Goal: Book appointment/travel/reservation

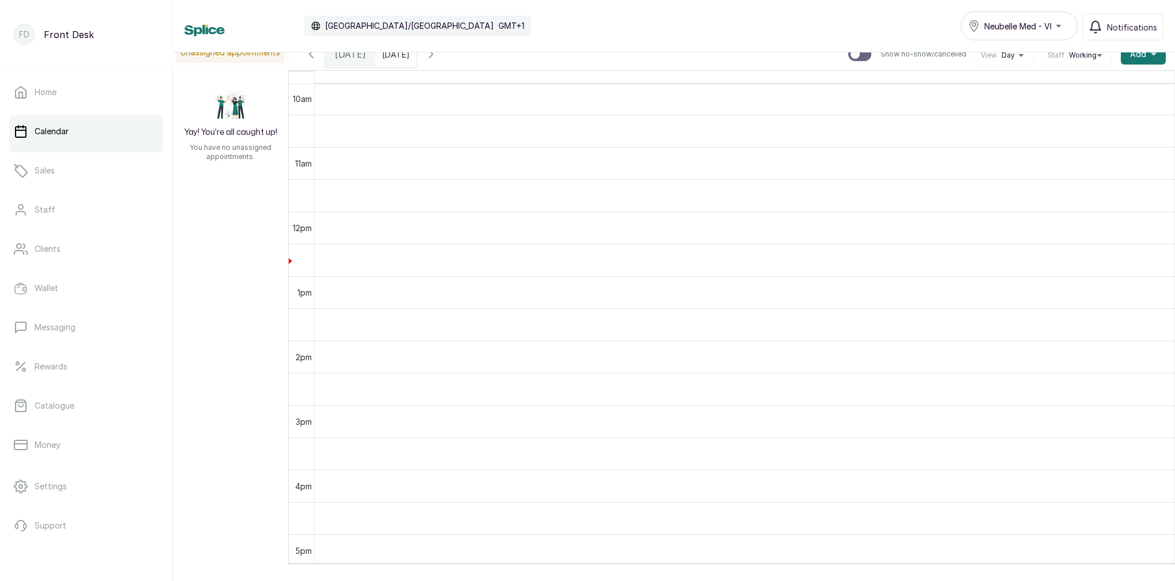
drag, startPoint x: 941, startPoint y: 17, endPoint x: 870, endPoint y: 19, distance: 70.9
click at [870, 19] on div "Calendar [GEOGRAPHIC_DATA]/[GEOGRAPHIC_DATA] GMT+1 Neubelle Med - VI Notificati…" at bounding box center [673, 26] width 979 height 29
drag, startPoint x: 919, startPoint y: 0, endPoint x: 809, endPoint y: 37, distance: 116.2
click at [809, 37] on div "Calendar [GEOGRAPHIC_DATA]/[GEOGRAPHIC_DATA] GMT+1 Neubelle Med - VI Notificati…" at bounding box center [673, 26] width 979 height 29
click at [351, 58] on span "[DATE]" at bounding box center [350, 54] width 31 height 14
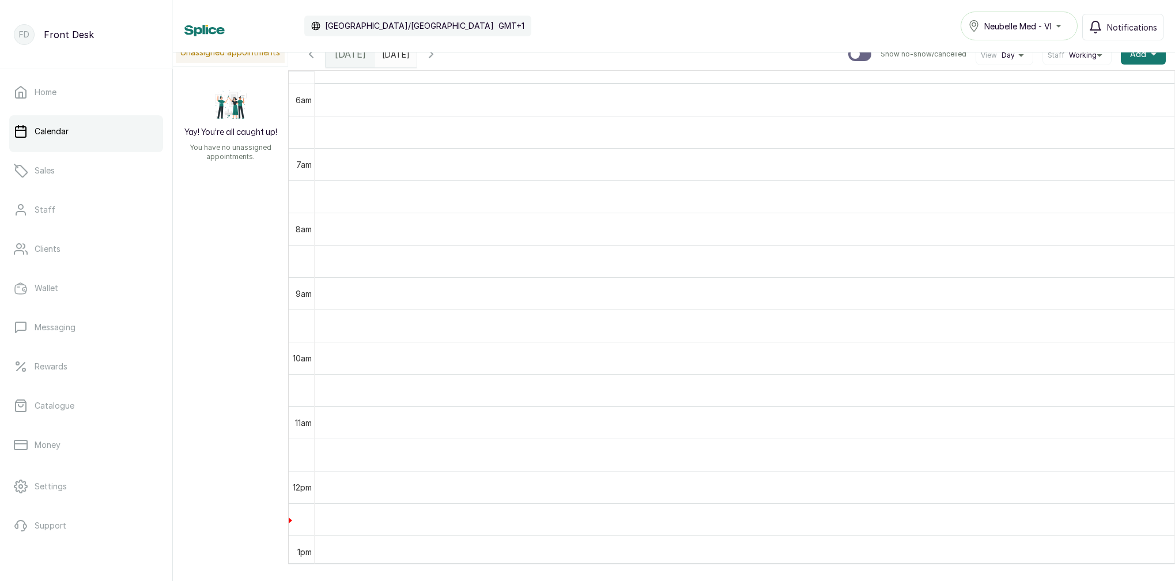
click at [363, 56] on div "[DATE]" at bounding box center [350, 54] width 50 height 26
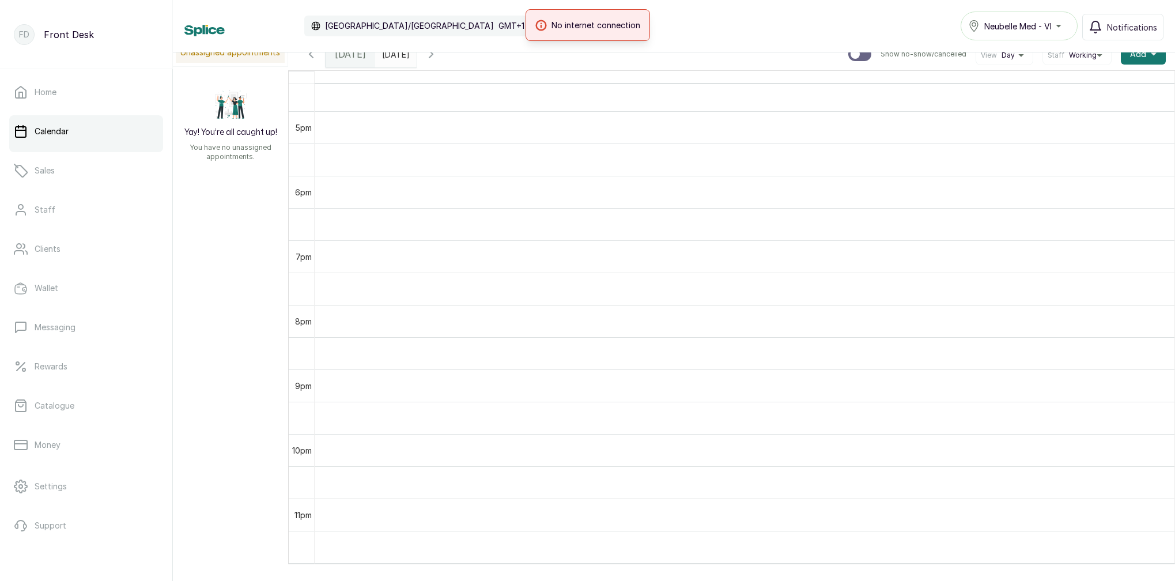
drag, startPoint x: 784, startPoint y: 14, endPoint x: 722, endPoint y: 34, distance: 64.7
click at [724, 33] on div "No internet connection" at bounding box center [587, 25] width 1175 height 32
drag, startPoint x: 968, startPoint y: 21, endPoint x: 960, endPoint y: 173, distance: 151.7
click at [960, 173] on td at bounding box center [744, 159] width 859 height 32
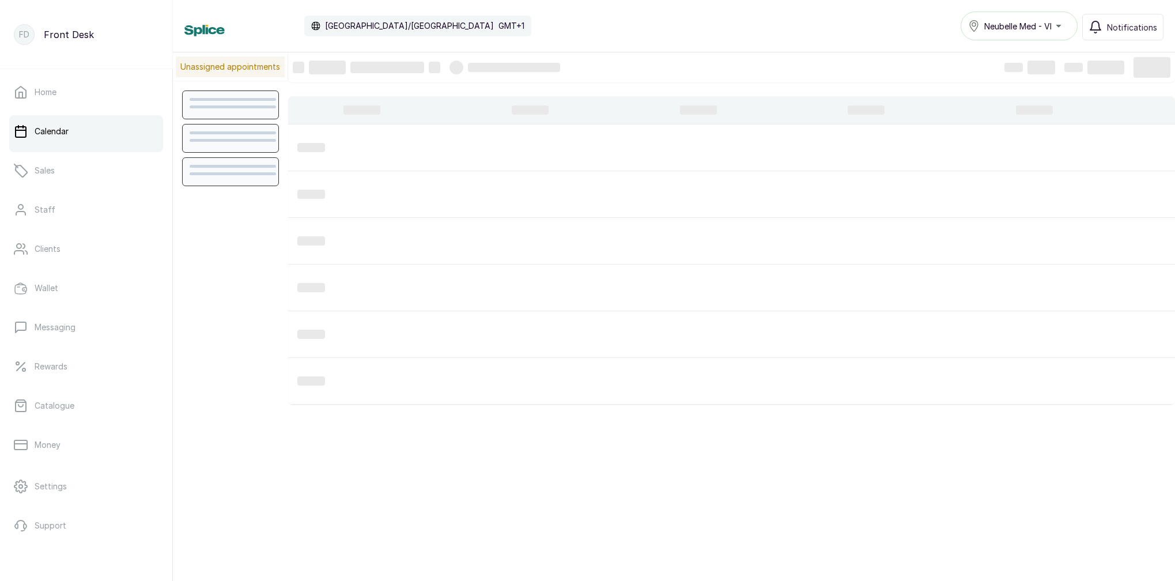
scroll to position [388, 0]
drag, startPoint x: 918, startPoint y: 7, endPoint x: 703, endPoint y: 24, distance: 216.1
click at [702, 25] on div "Calendar [GEOGRAPHIC_DATA]/[GEOGRAPHIC_DATA] GMT+1 Neubelle Med - VI Notificati…" at bounding box center [673, 26] width 979 height 29
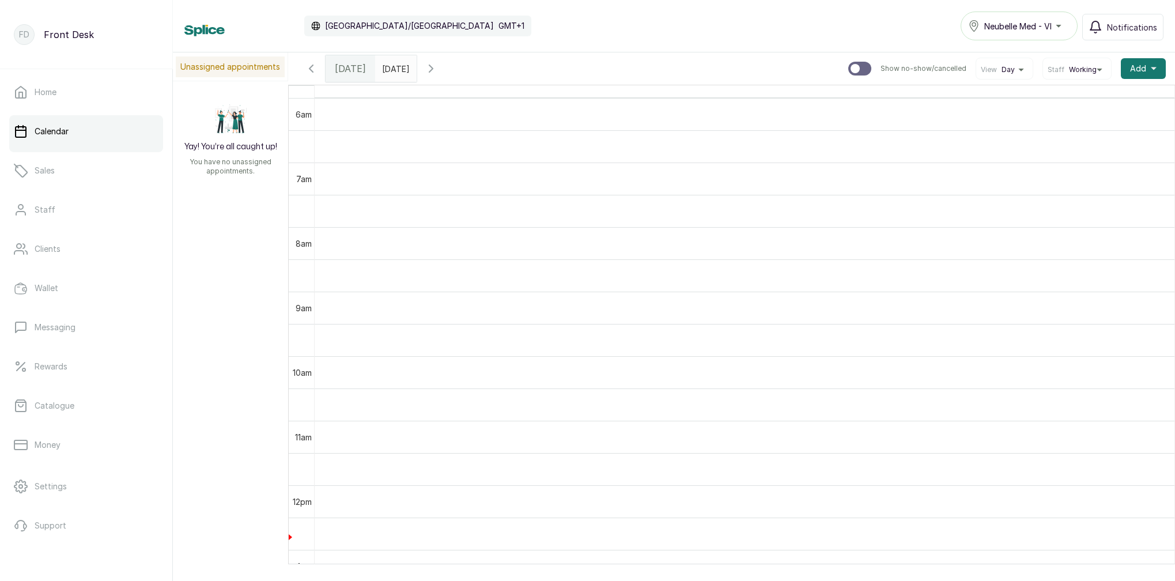
drag, startPoint x: 874, startPoint y: 2, endPoint x: 674, endPoint y: 68, distance: 210.6
click at [674, 68] on div "Today Wed Aug 13, 2025 Show no-show/cancelled View Day Staff Working Add +" at bounding box center [731, 68] width 887 height 32
drag, startPoint x: 911, startPoint y: 7, endPoint x: 755, endPoint y: 37, distance: 159.1
click at [752, 37] on div "Internet Connection Restored" at bounding box center [587, 25] width 1175 height 32
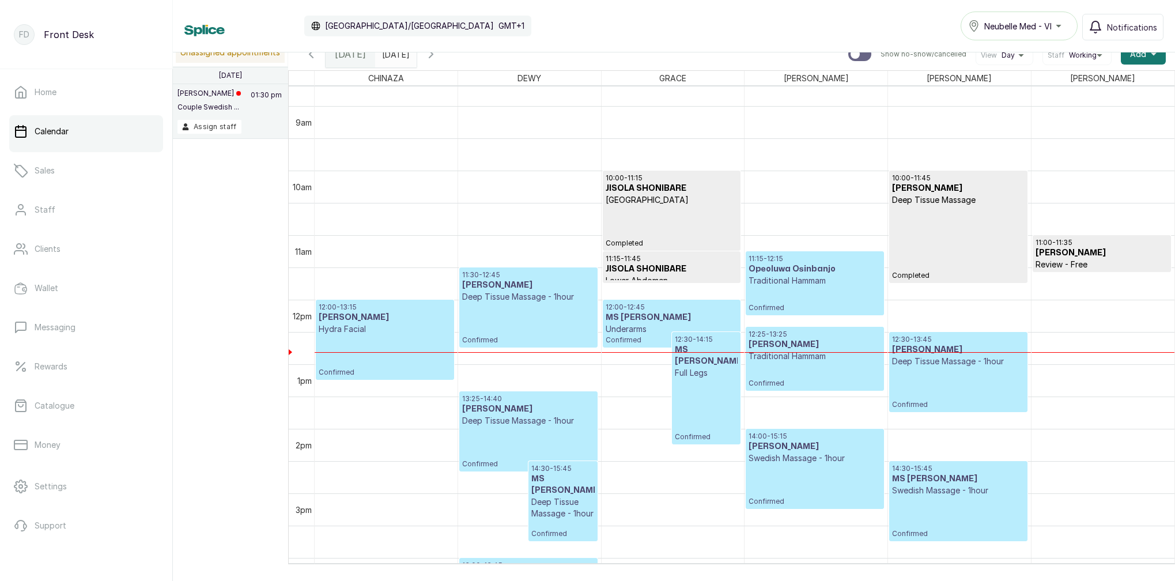
scroll to position [586, 0]
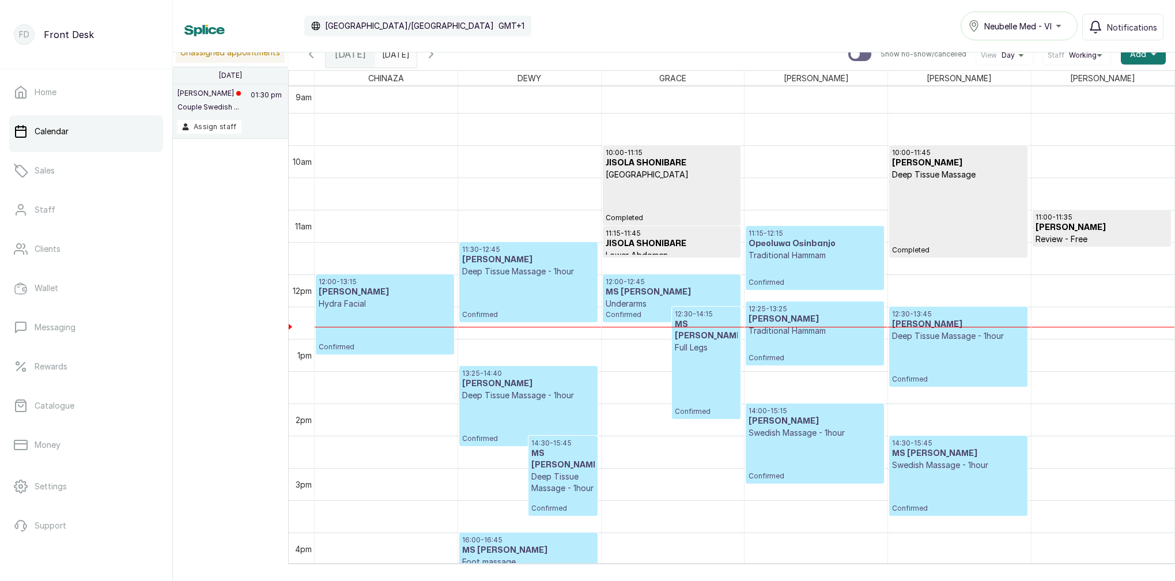
type input "dd/MM/yyyy"
click at [394, 55] on input "dd/MM/yyyy" at bounding box center [385, 51] width 18 height 20
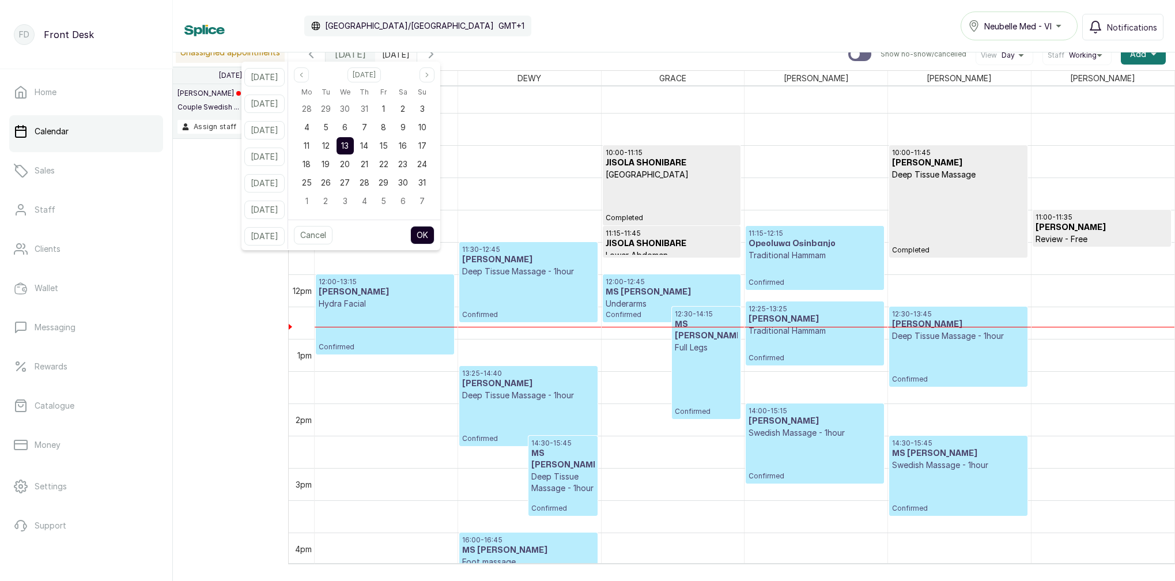
drag, startPoint x: 419, startPoint y: 126, endPoint x: 458, endPoint y: 150, distance: 46.0
click at [411, 127] on div "9" at bounding box center [402, 127] width 17 height 17
click at [434, 237] on button "OK" at bounding box center [422, 235] width 24 height 18
type input "09/08/2025"
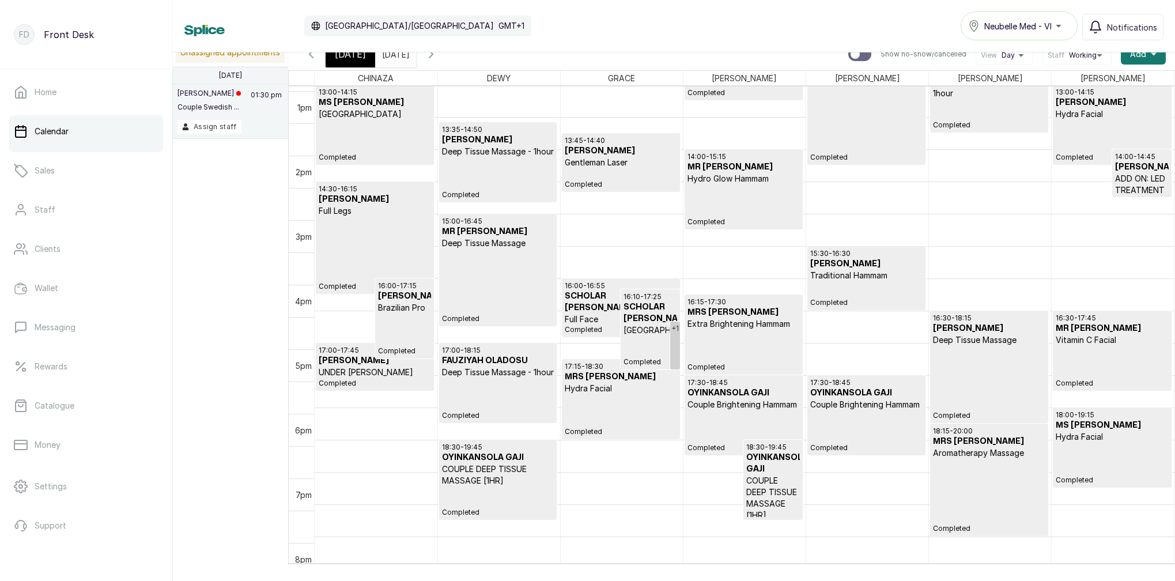
scroll to position [840, 0]
click at [346, 55] on span "[DATE]" at bounding box center [350, 54] width 31 height 14
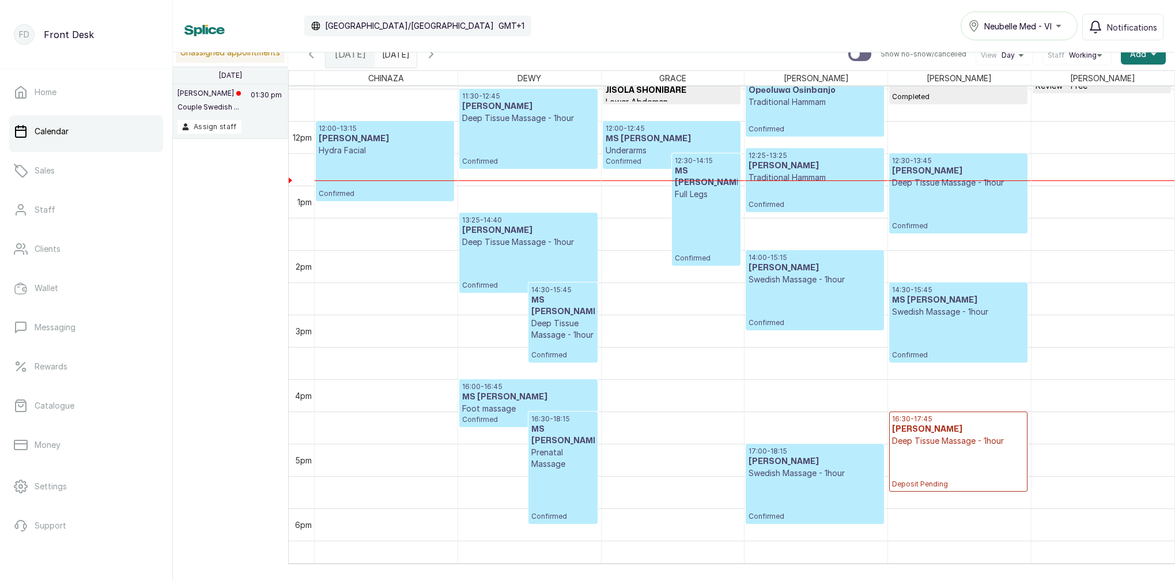
scroll to position [734, 0]
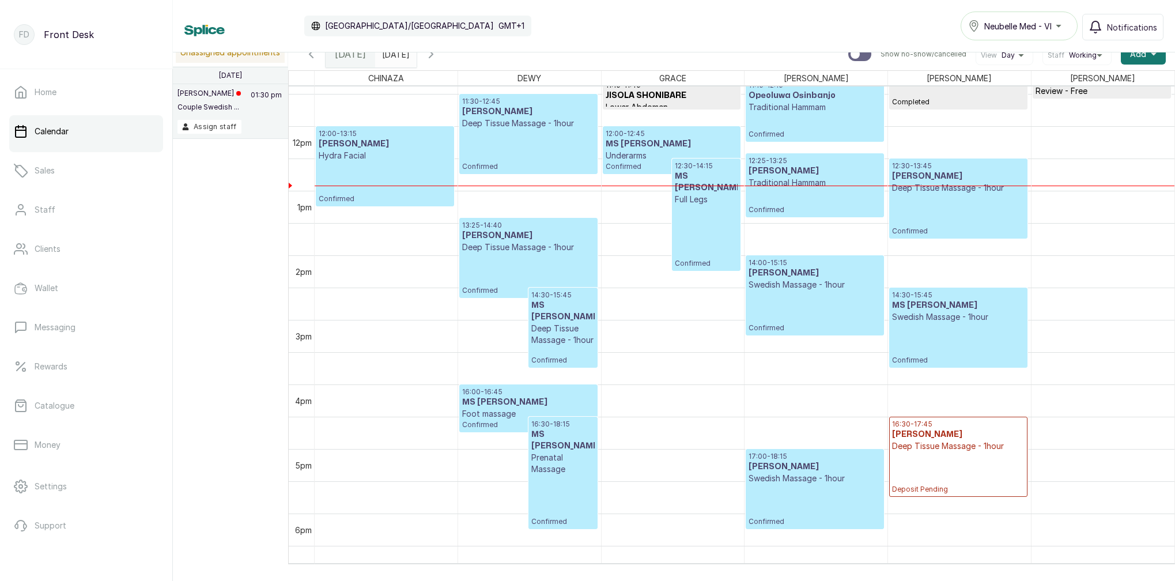
click at [347, 58] on span "[DATE]" at bounding box center [350, 54] width 31 height 14
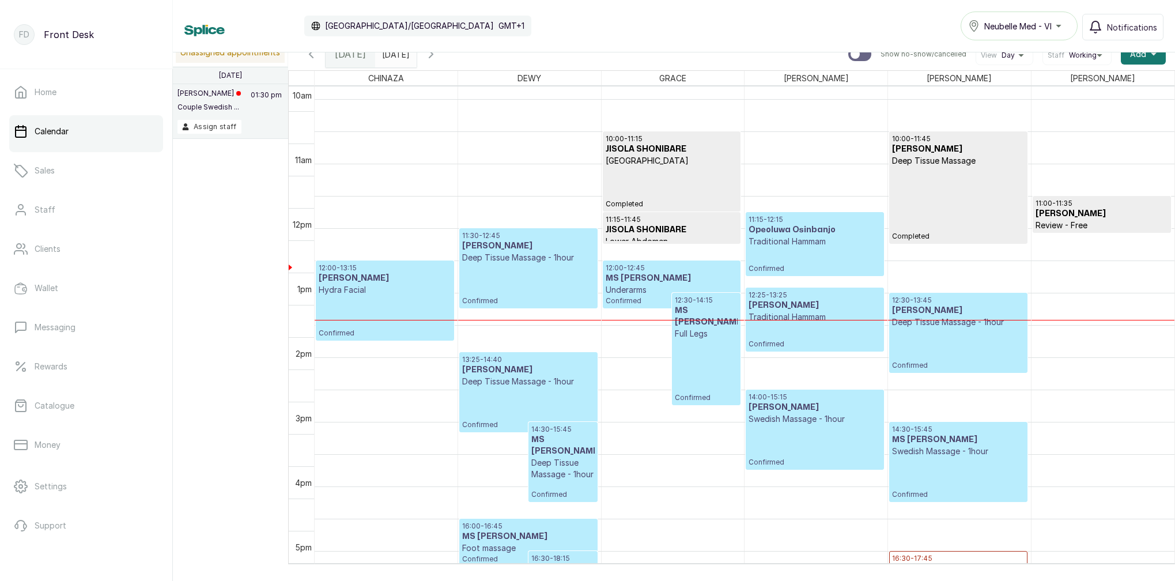
scroll to position [653, 0]
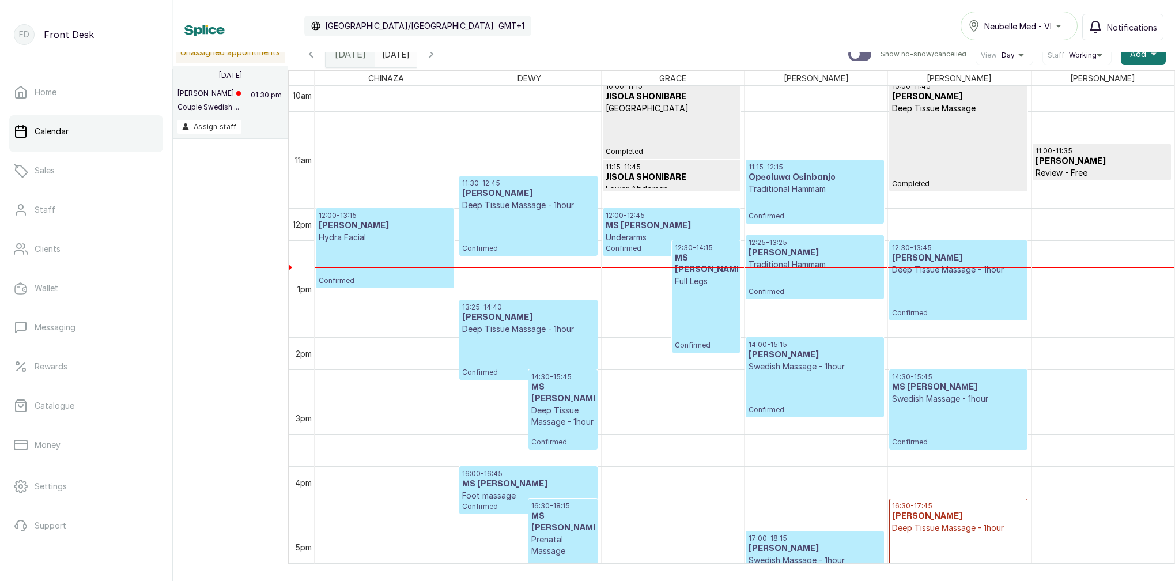
click at [394, 56] on input "09/08/2025" at bounding box center [385, 51] width 18 height 20
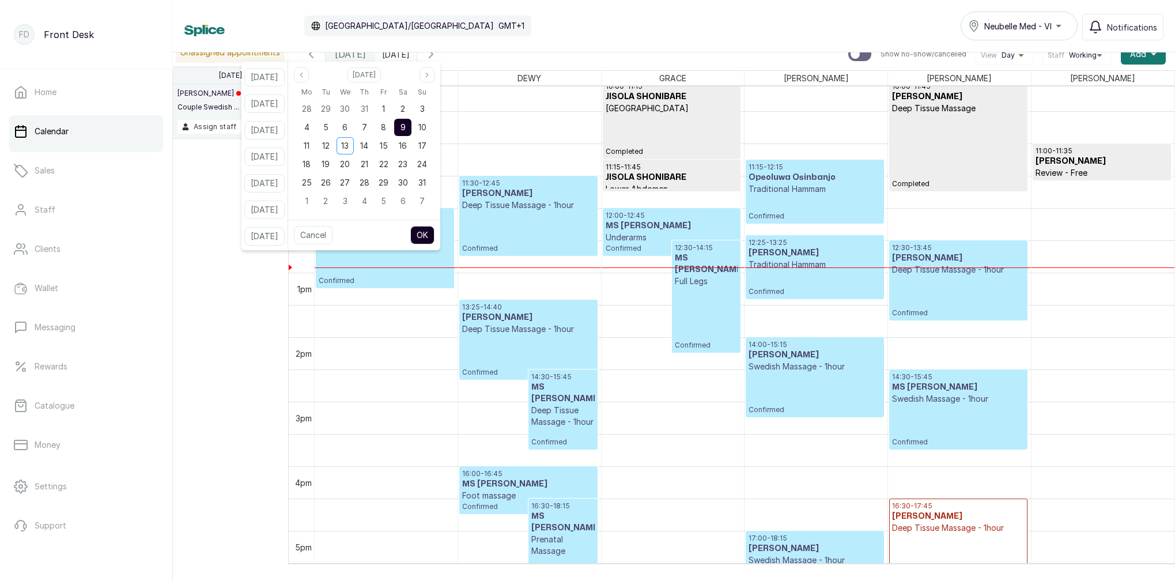
drag, startPoint x: 395, startPoint y: 124, endPoint x: 411, endPoint y: 124, distance: 16.7
click at [386, 124] on span "8" at bounding box center [383, 127] width 5 height 10
drag, startPoint x: 415, startPoint y: 124, endPoint x: 424, endPoint y: 141, distance: 19.3
click at [406, 124] on span "9" at bounding box center [402, 127] width 5 height 10
click at [434, 235] on button "OK" at bounding box center [422, 235] width 24 height 18
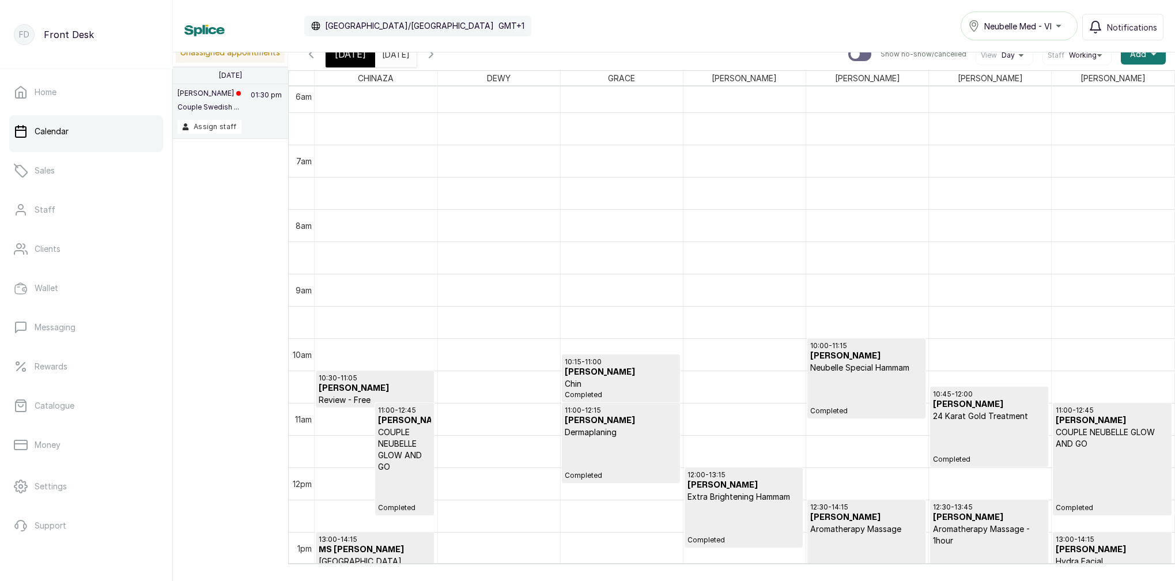
scroll to position [396, 0]
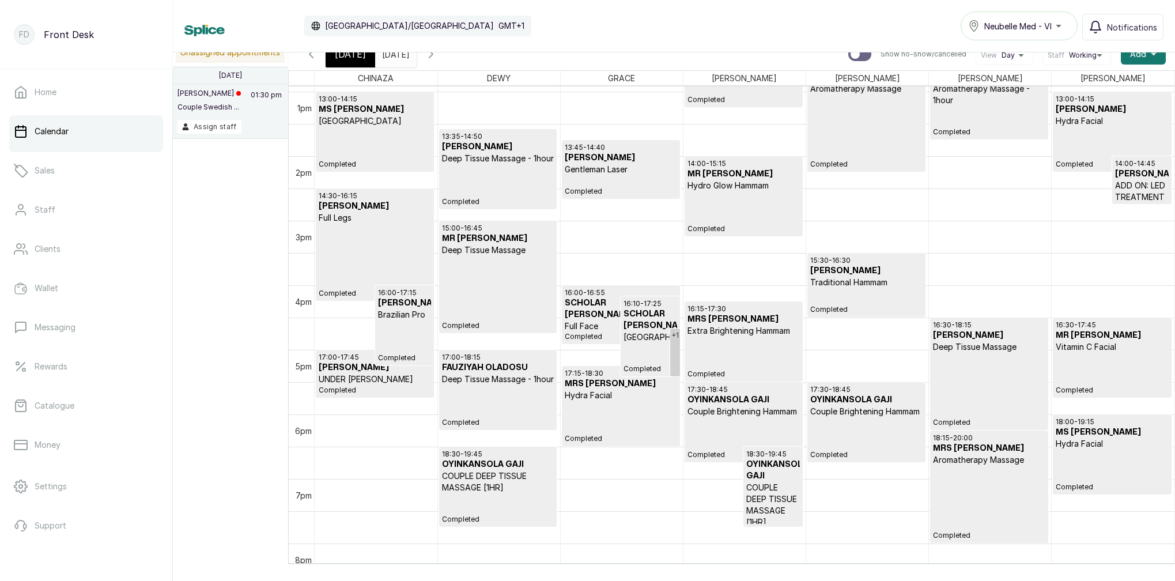
click at [745, 327] on p "Extra Brightening Hammam" at bounding box center [743, 331] width 112 height 12
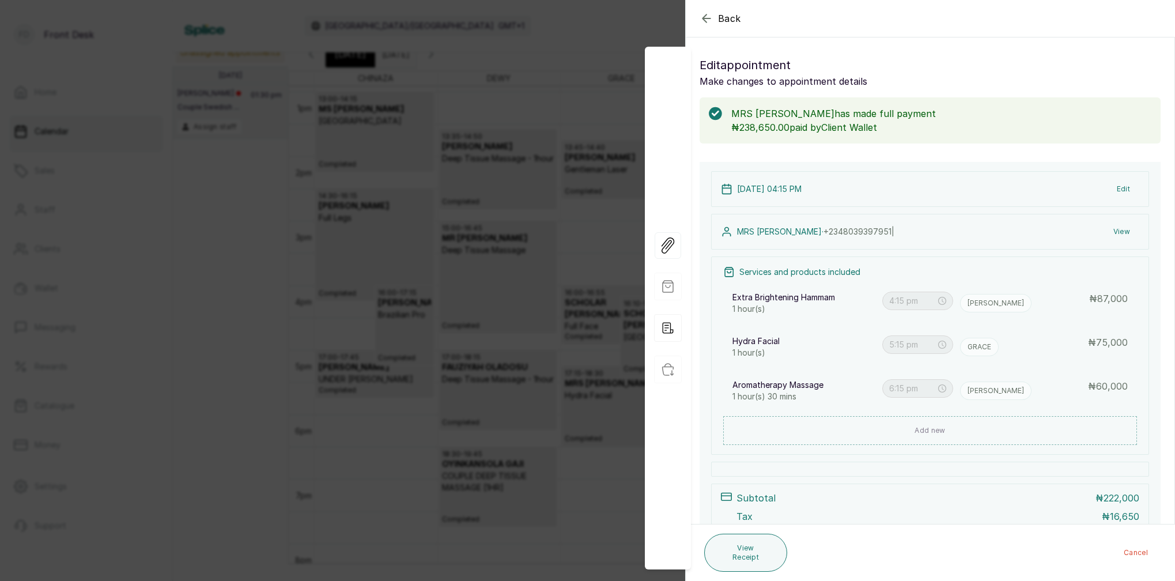
click at [702, 18] on icon "button" at bounding box center [706, 19] width 14 height 14
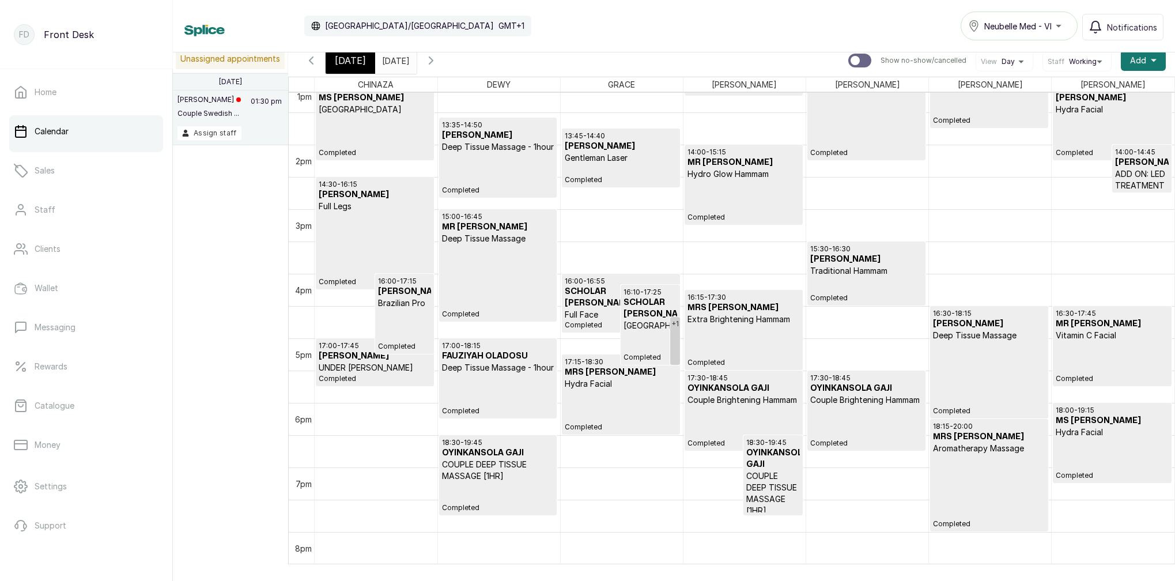
scroll to position [851, 0]
click at [357, 57] on span "[DATE]" at bounding box center [350, 61] width 31 height 14
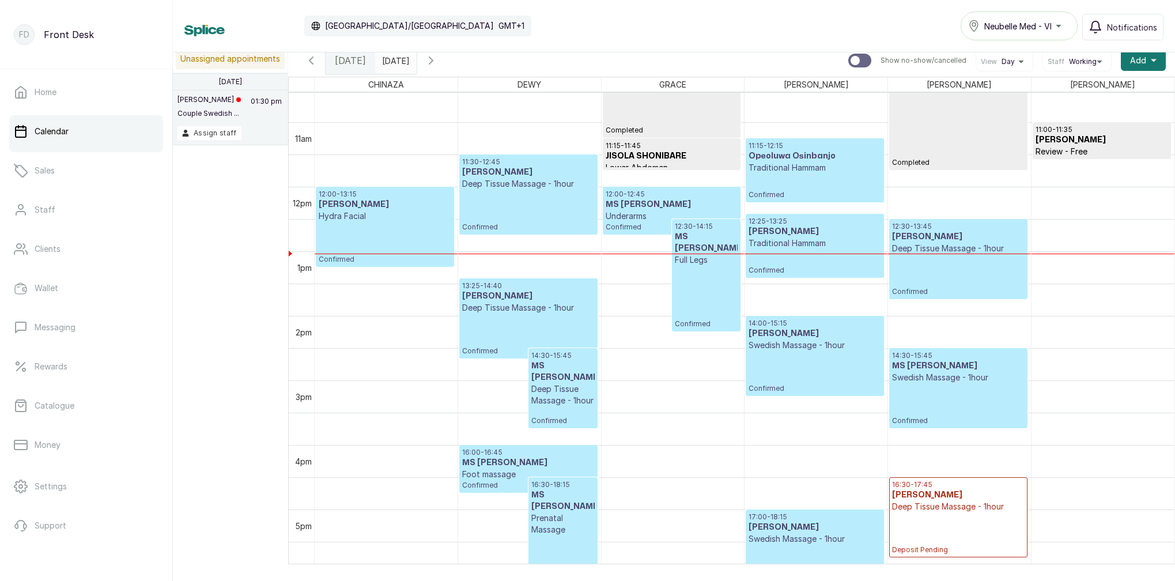
scroll to position [684, 0]
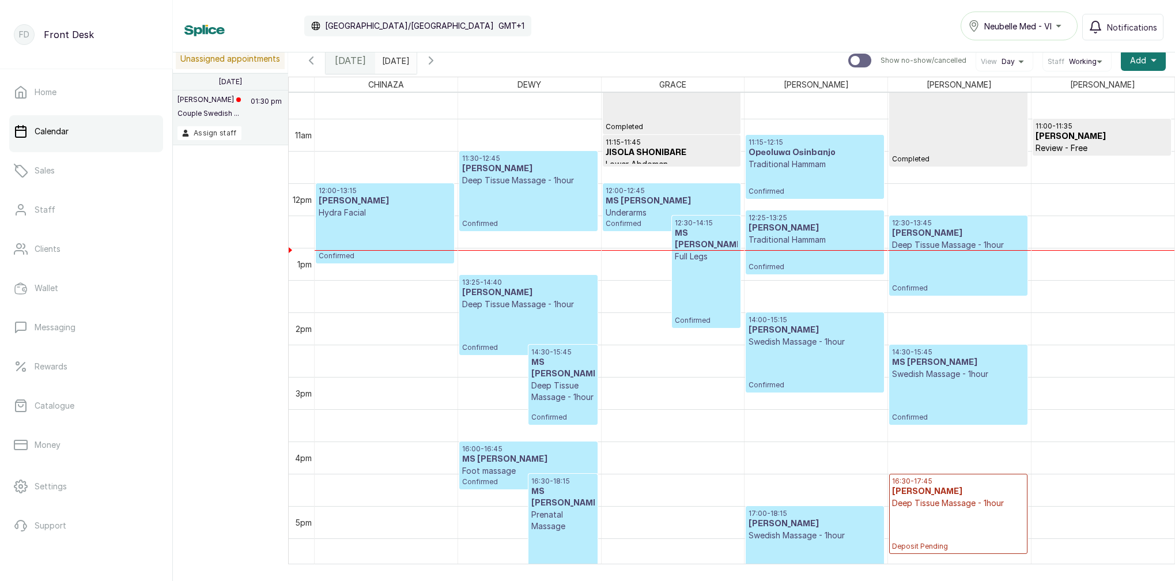
click at [406, 211] on p "Hydra Facial" at bounding box center [385, 213] width 132 height 12
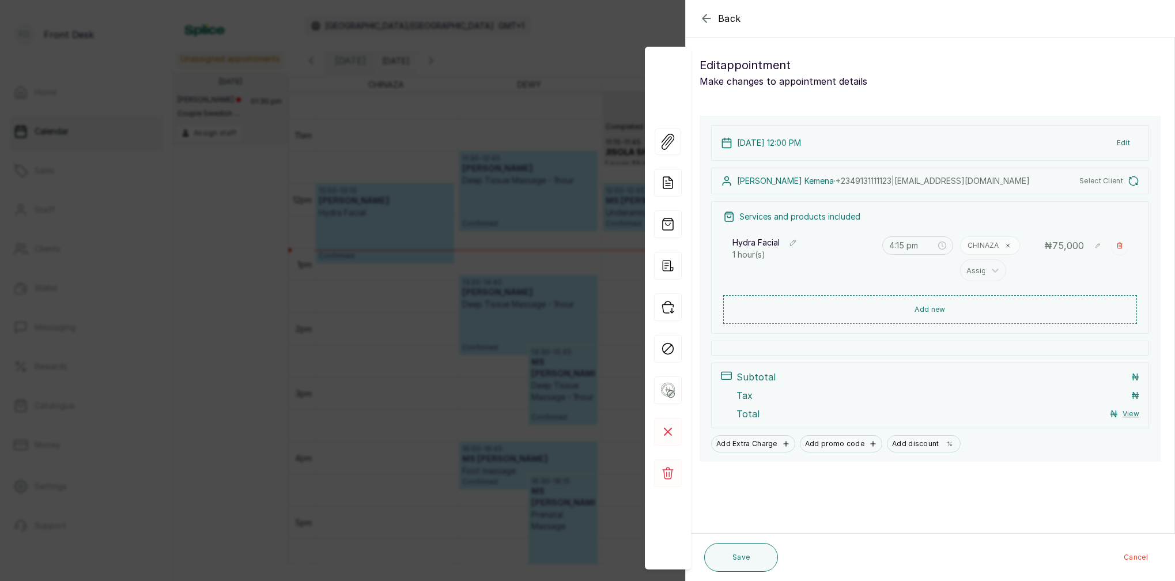
type input "12:00 pm"
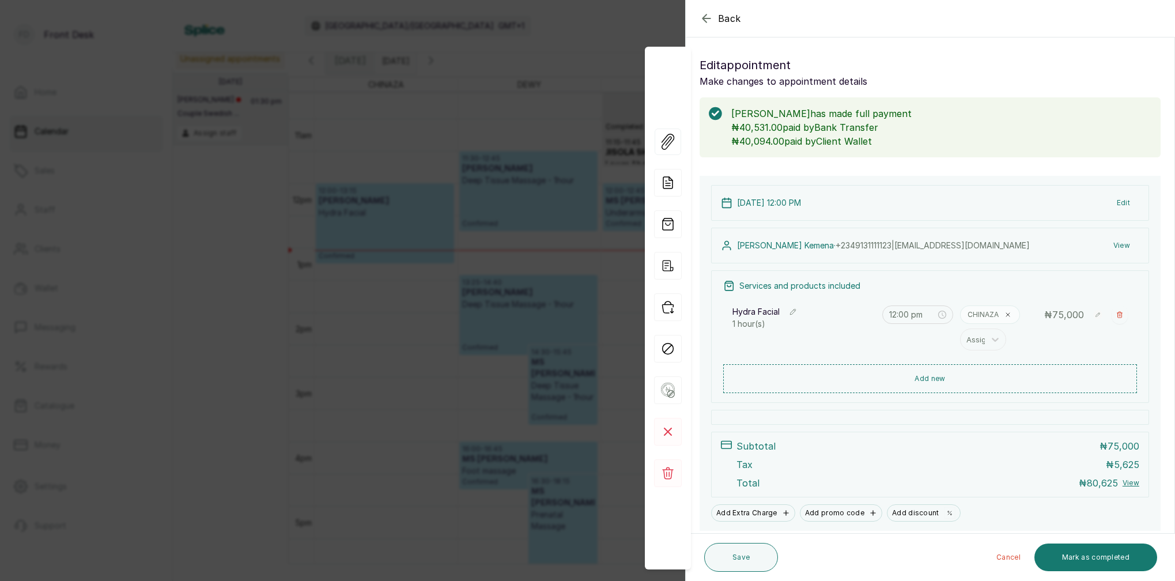
scroll to position [27, 0]
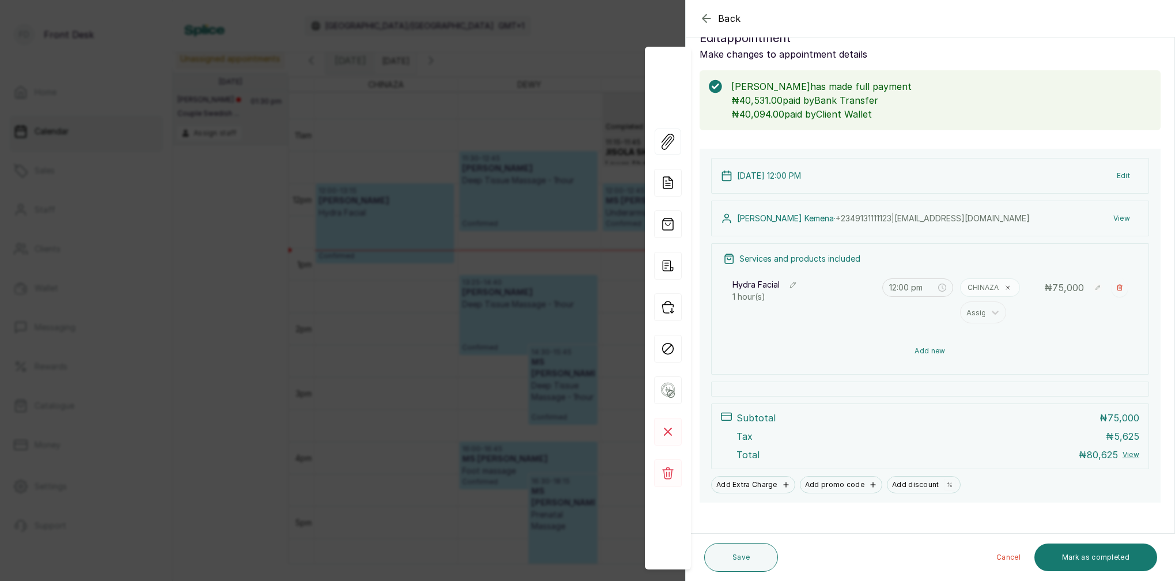
click at [923, 353] on button "Add new" at bounding box center [930, 351] width 414 height 28
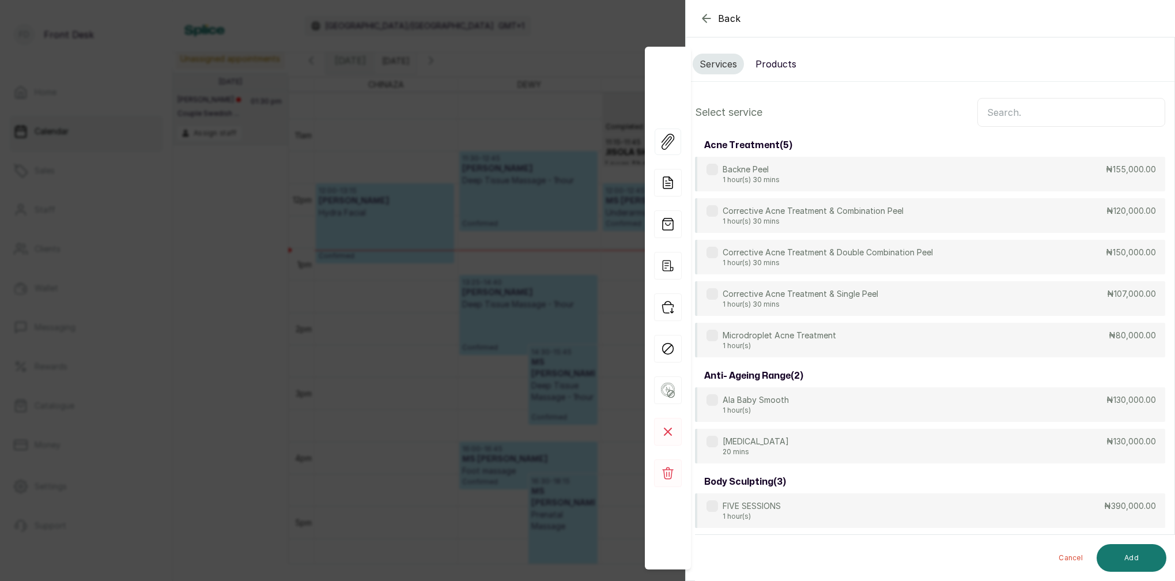
scroll to position [0, 0]
drag, startPoint x: 781, startPoint y: 65, endPoint x: 807, endPoint y: 74, distance: 28.3
click at [780, 65] on button "Products" at bounding box center [775, 64] width 55 height 21
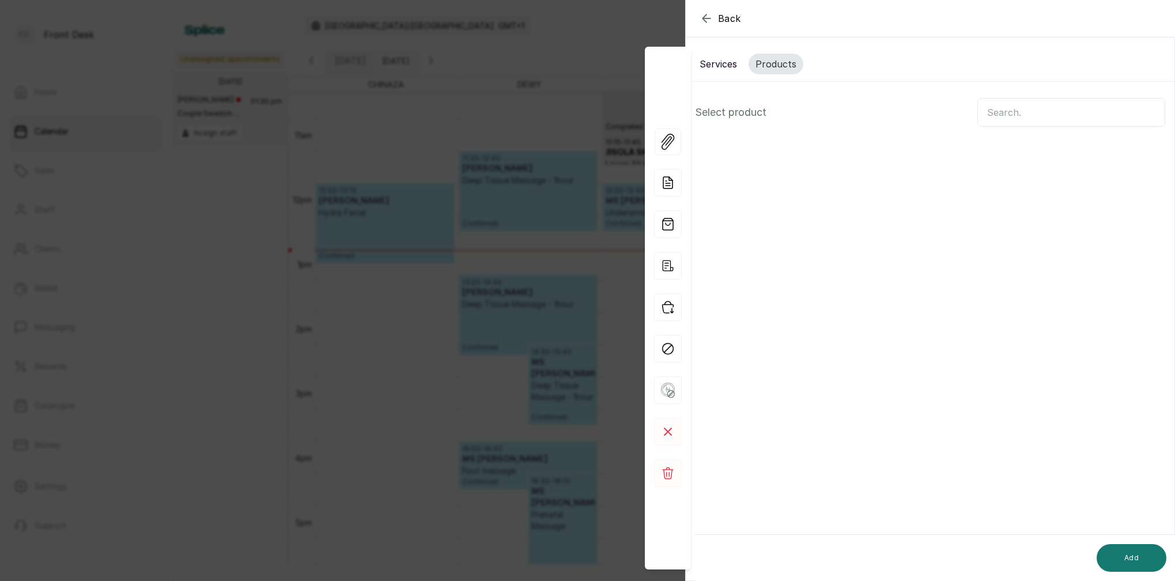
click at [1009, 109] on input "text" at bounding box center [1071, 112] width 188 height 29
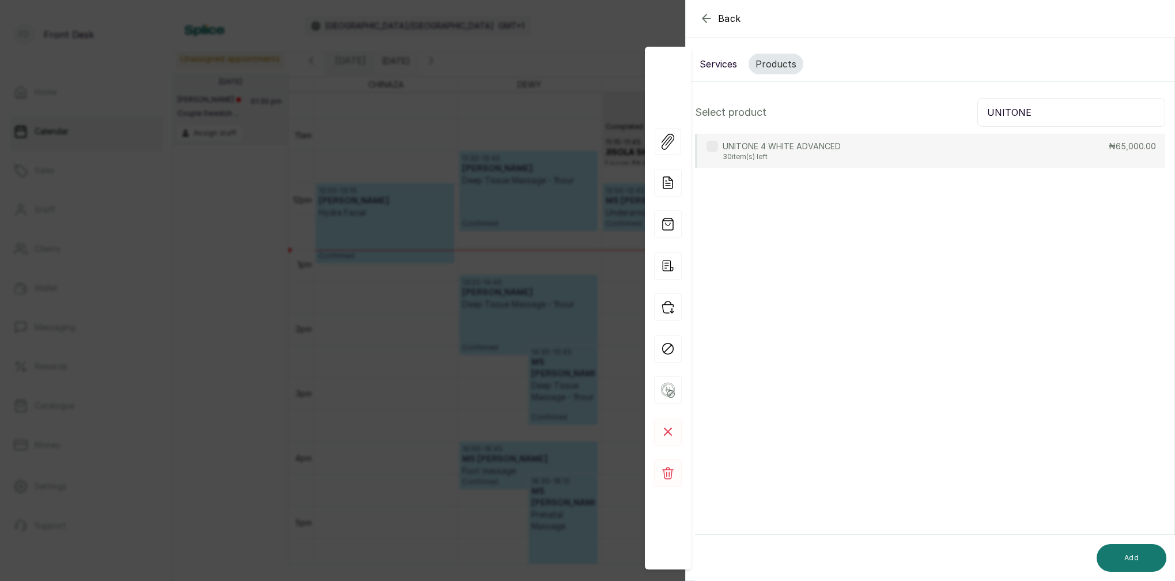
type input "UNITONE"
click at [868, 147] on div "UNITONE 4 WHITE ADVANCED 30 item(s) left ₦65,000.00" at bounding box center [930, 151] width 470 height 35
click at [1141, 560] on button "Add" at bounding box center [1131, 558] width 70 height 28
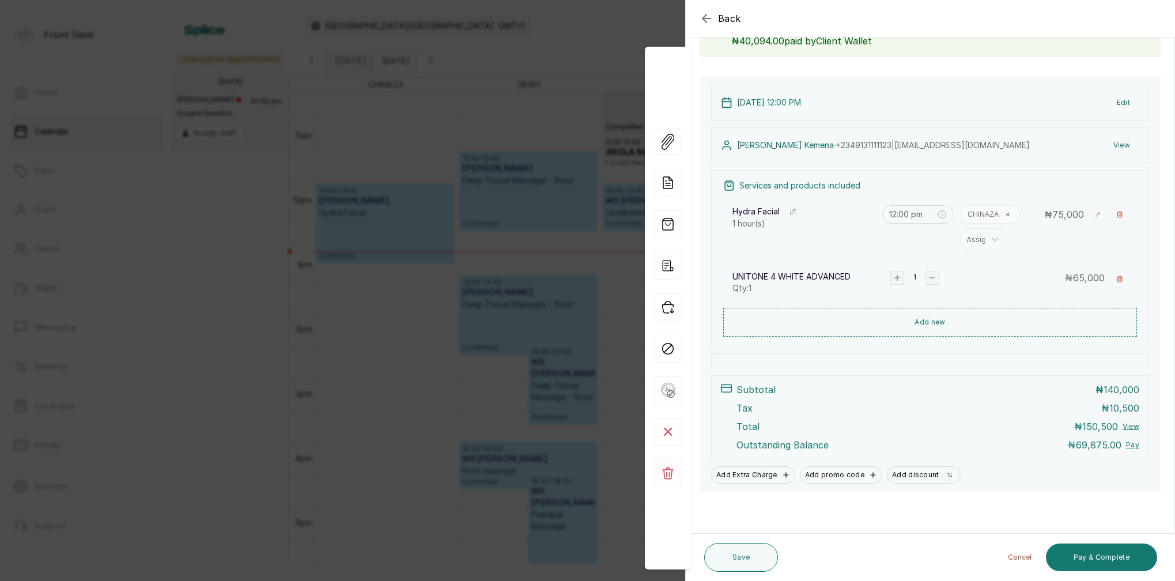
scroll to position [100, 0]
click at [1105, 558] on button "Pay & Complete" at bounding box center [1101, 557] width 111 height 28
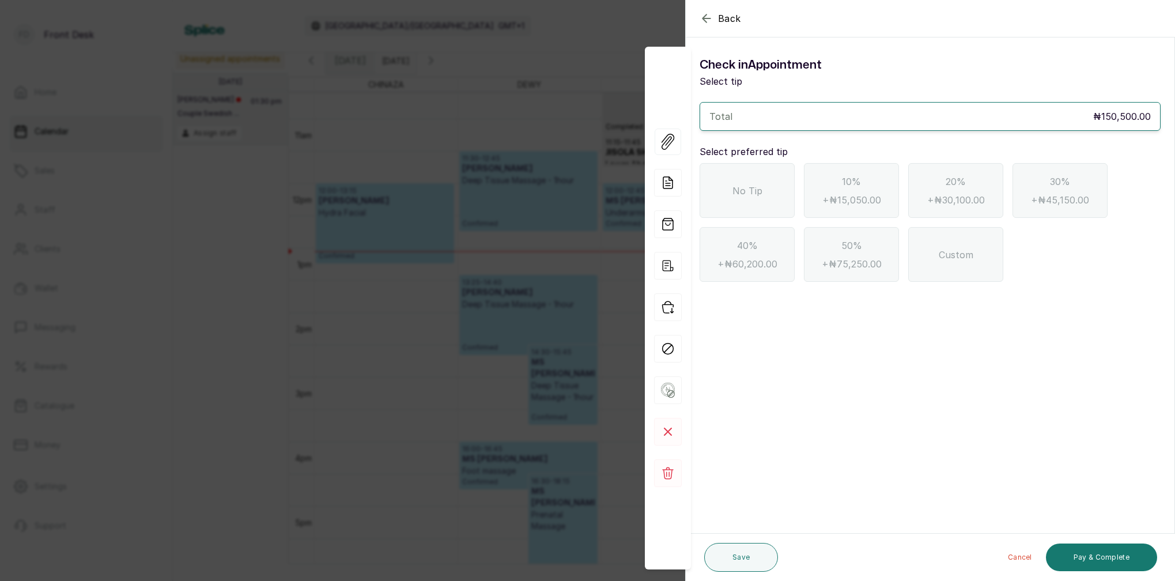
click at [755, 163] on div "No Tip" at bounding box center [746, 190] width 95 height 55
click at [701, 18] on icon "button" at bounding box center [706, 19] width 14 height 14
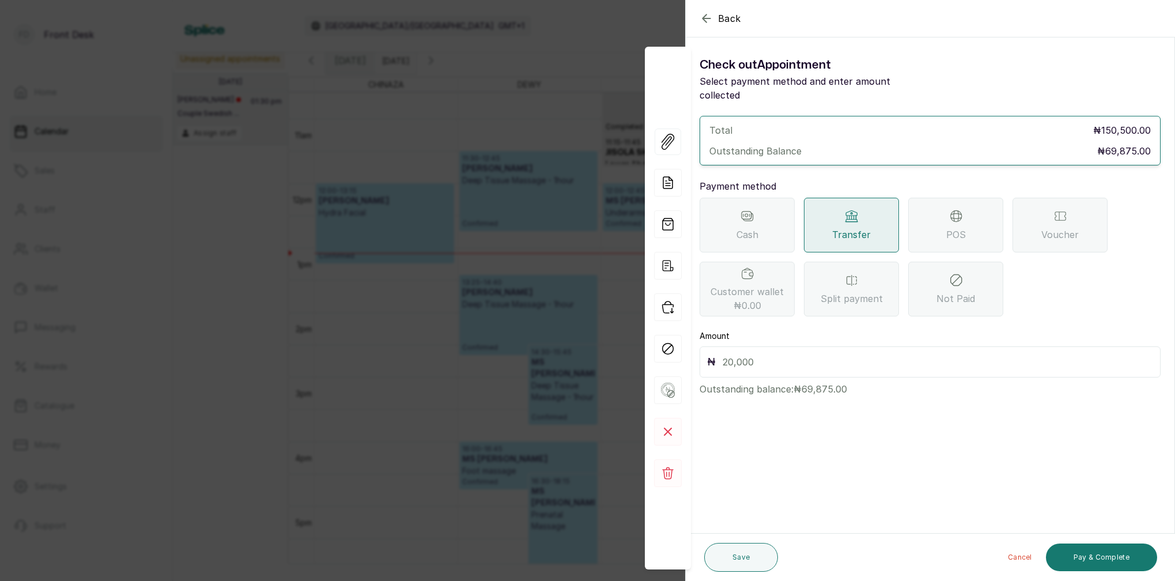
click at [785, 354] on input "text" at bounding box center [937, 362] width 430 height 16
type input "69,875"
click at [755, 556] on button "Save" at bounding box center [741, 557] width 74 height 29
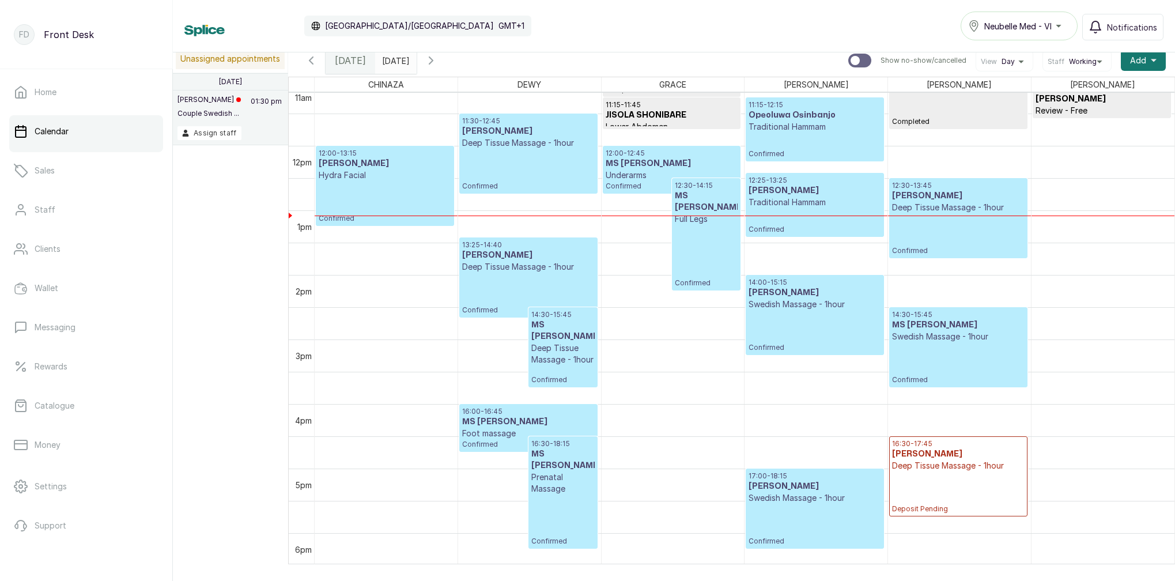
scroll to position [737, 0]
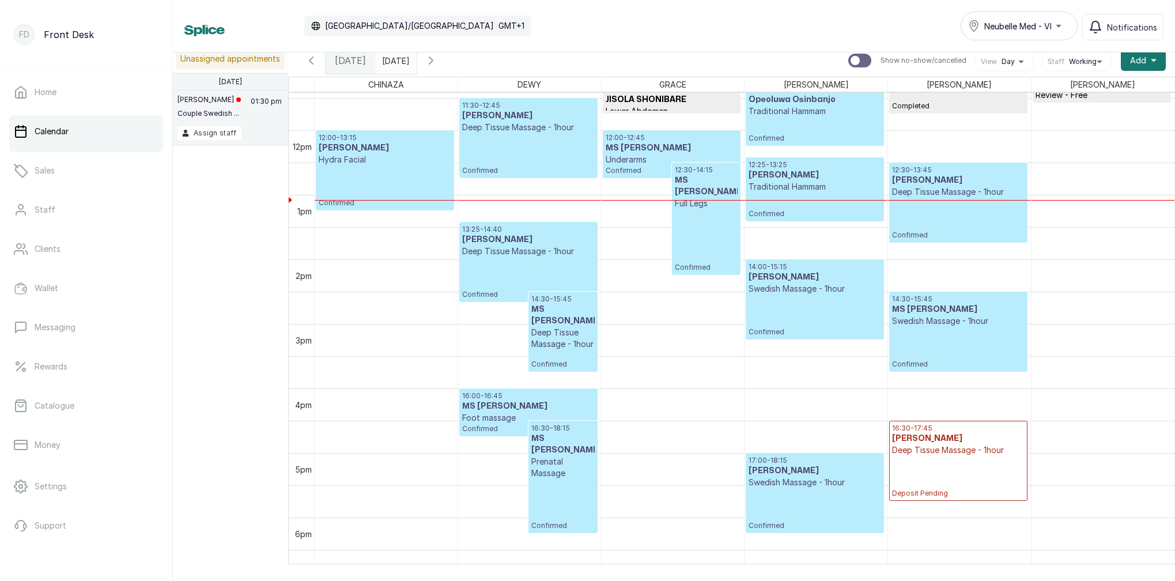
click at [394, 58] on input "09/08/2025" at bounding box center [385, 58] width 18 height 20
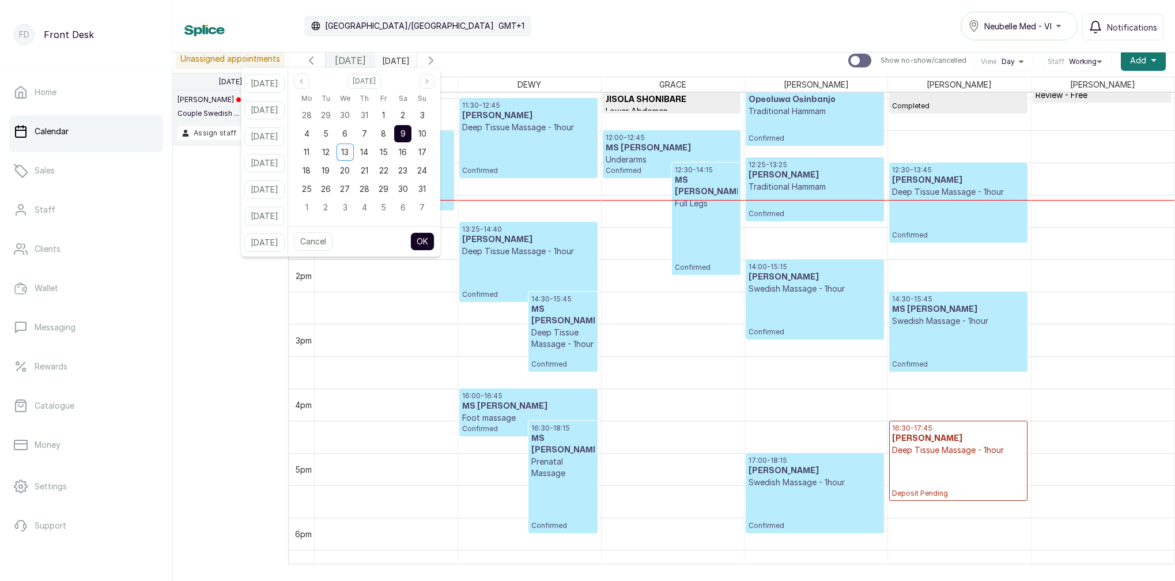
drag, startPoint x: 395, startPoint y: 135, endPoint x: 409, endPoint y: 135, distance: 14.4
click at [386, 135] on span "8" at bounding box center [383, 133] width 5 height 10
drag, startPoint x: 414, startPoint y: 135, endPoint x: 429, endPoint y: 150, distance: 21.2
click at [406, 135] on span "9" at bounding box center [402, 133] width 5 height 10
click at [434, 241] on button "OK" at bounding box center [422, 241] width 24 height 18
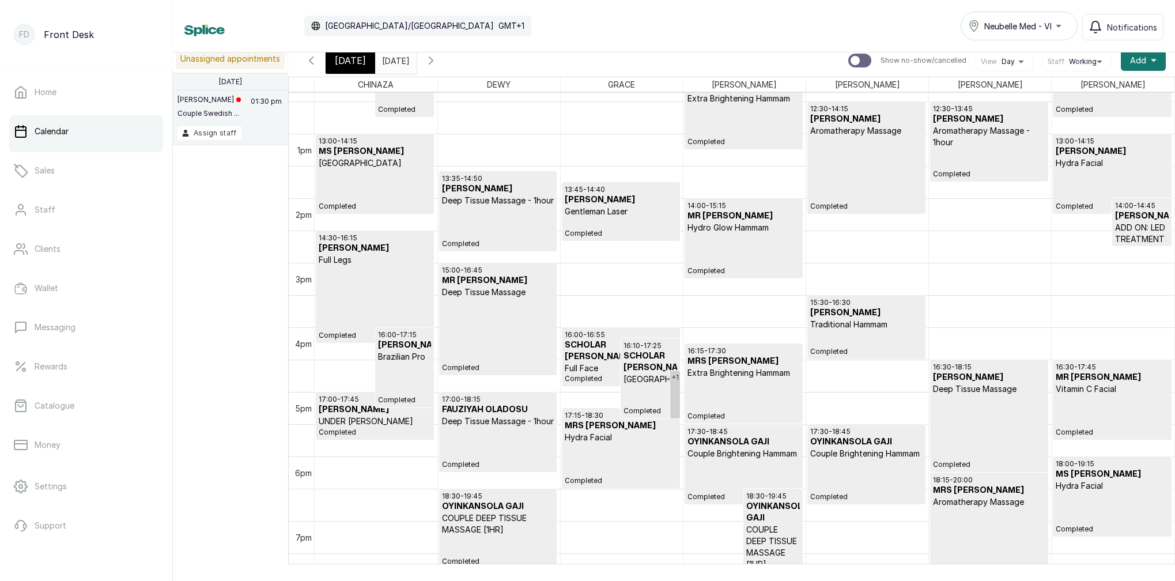
scroll to position [801, 0]
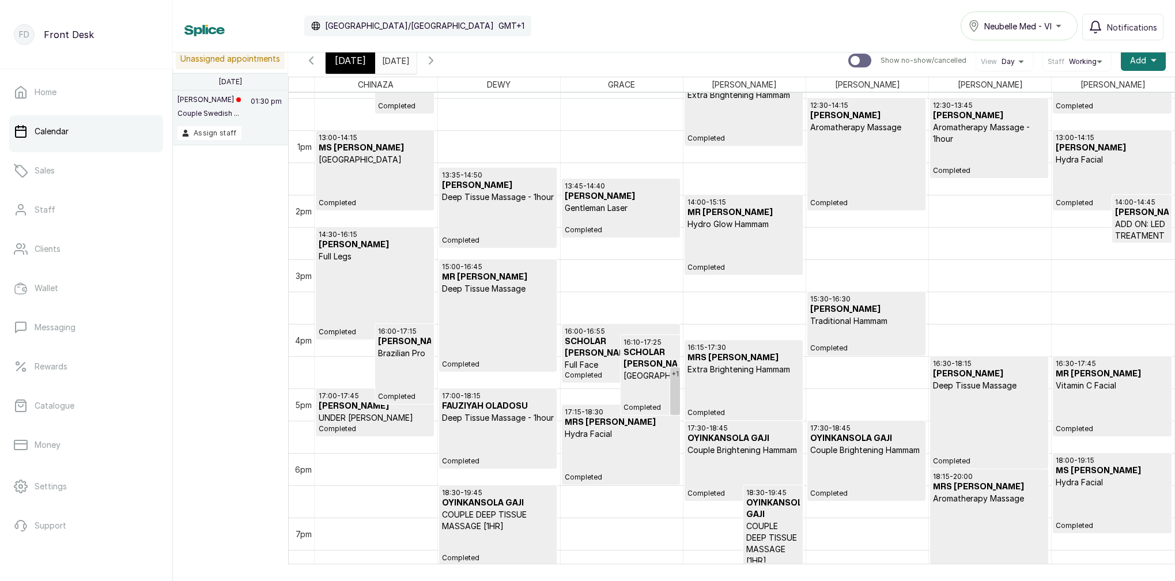
click at [348, 60] on span "[DATE]" at bounding box center [350, 61] width 31 height 14
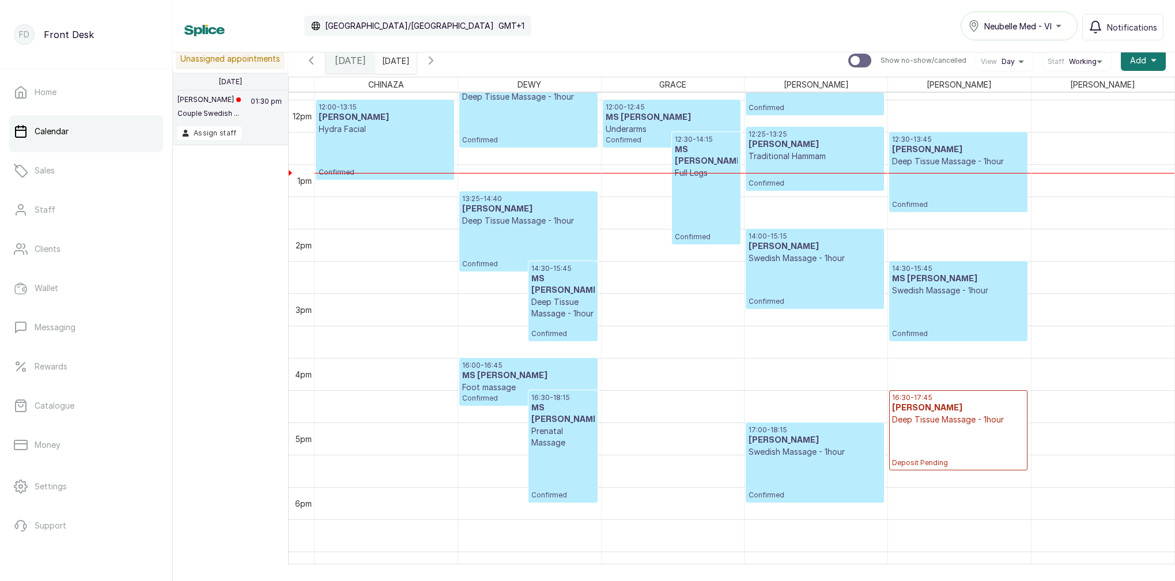
scroll to position [811, 0]
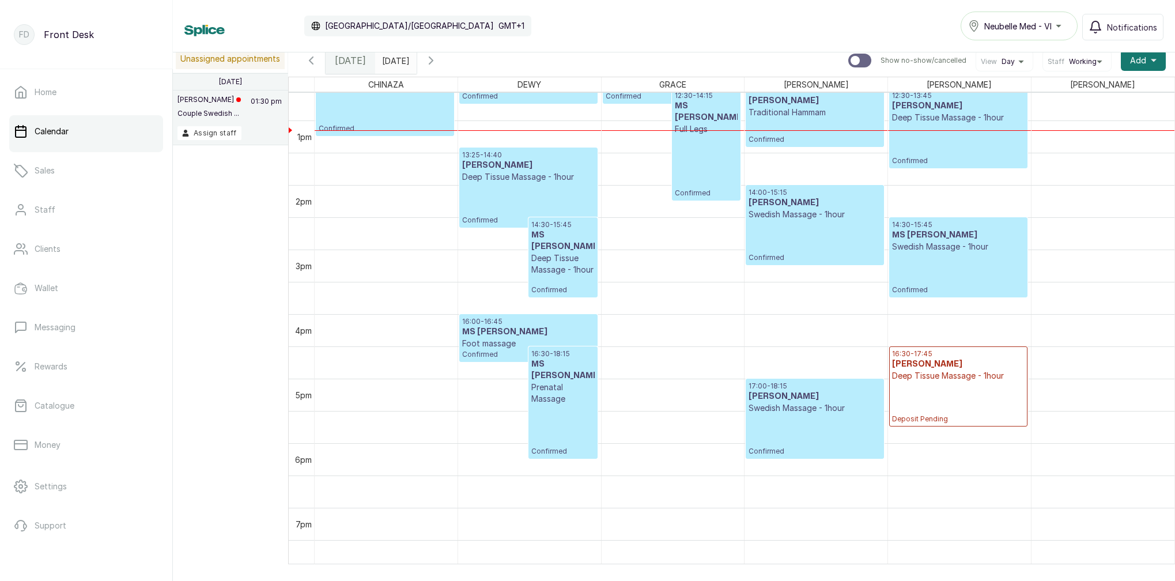
click at [701, 180] on div "12:30 - 14:15 MS NKECHI Full Legs Confirmed" at bounding box center [706, 144] width 63 height 107
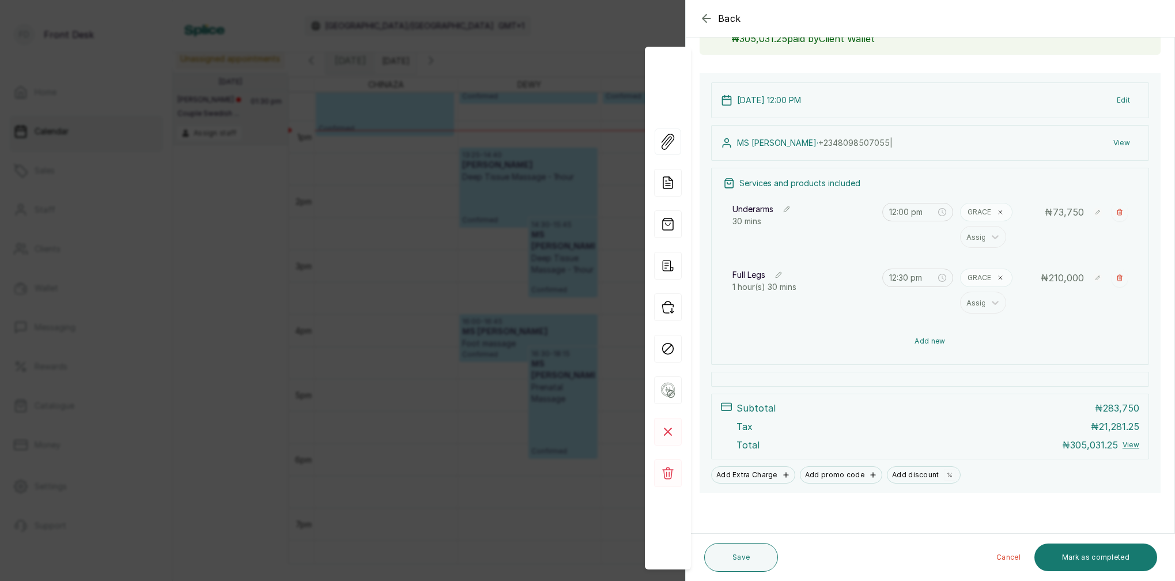
scroll to position [89, 0]
drag, startPoint x: 925, startPoint y: 343, endPoint x: 893, endPoint y: 307, distance: 47.7
click at [925, 343] on button "Add new" at bounding box center [930, 341] width 414 height 29
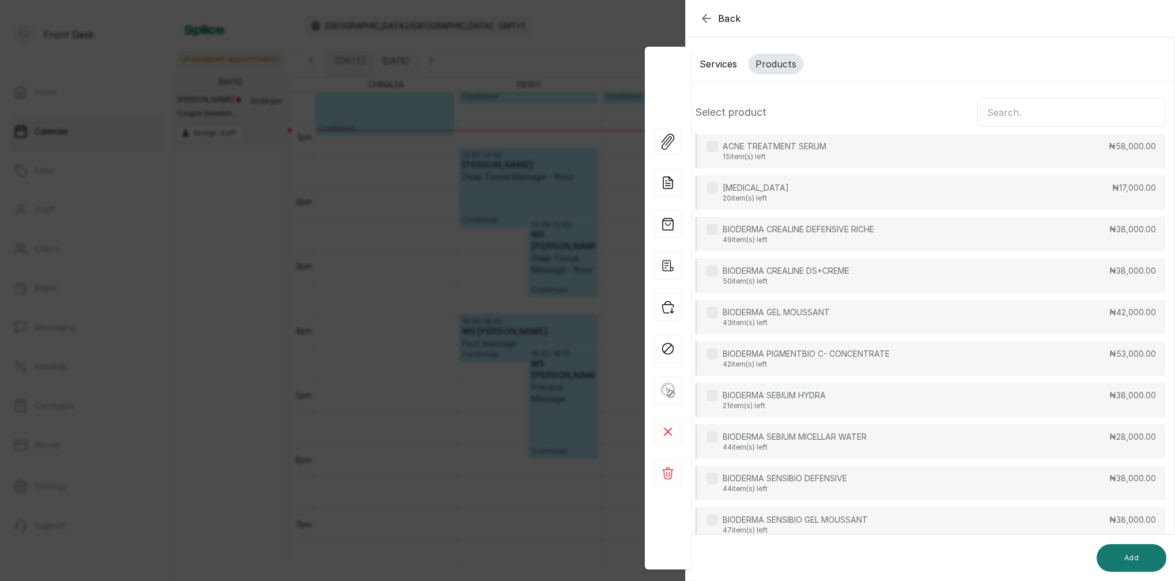
click at [720, 68] on button "Services" at bounding box center [717, 64] width 51 height 21
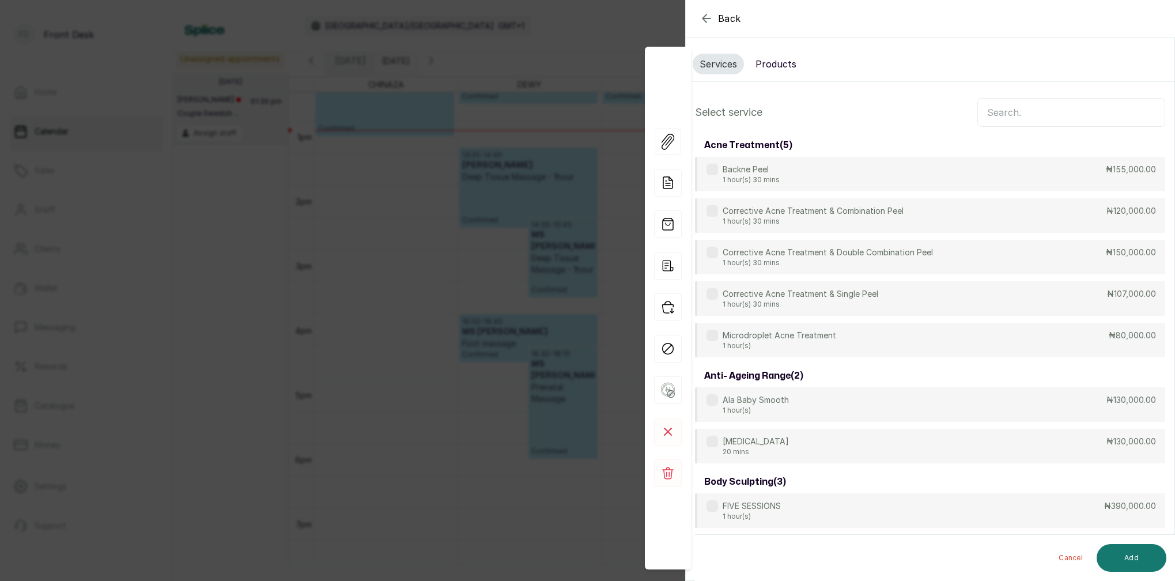
click at [1037, 107] on input "text" at bounding box center [1071, 112] width 188 height 29
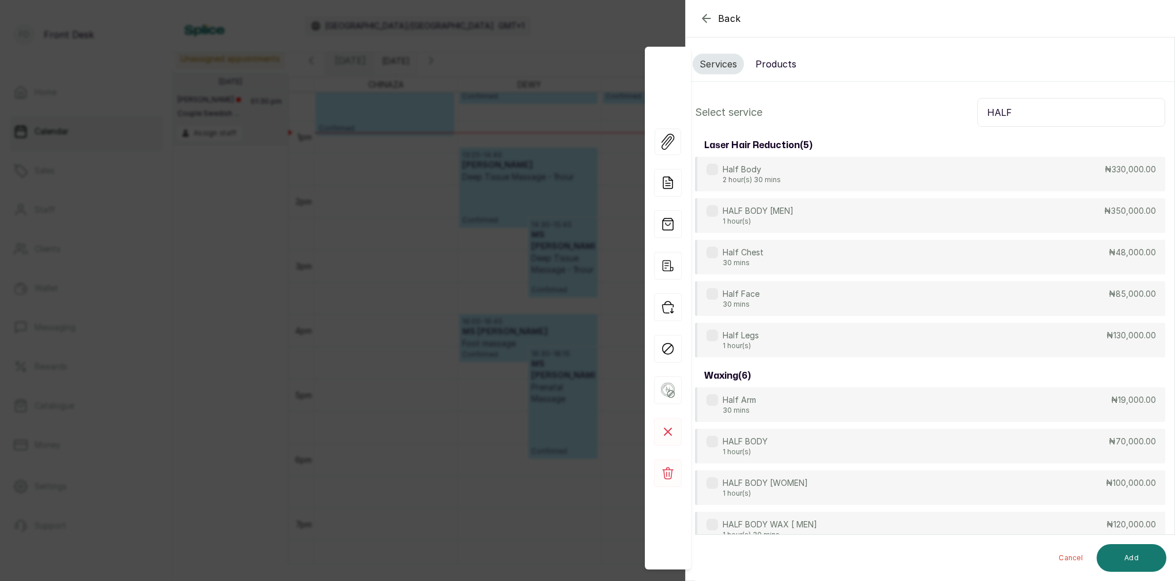
type input "HALF"
click at [705, 17] on icon "button" at bounding box center [706, 19] width 14 height 14
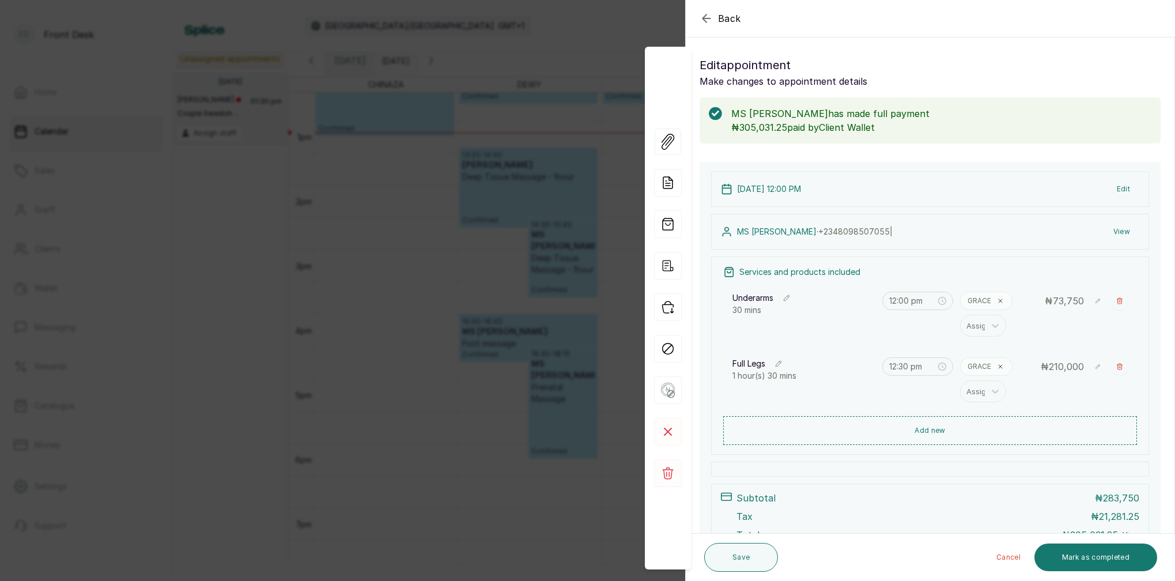
click at [705, 17] on icon "button" at bounding box center [706, 19] width 14 height 14
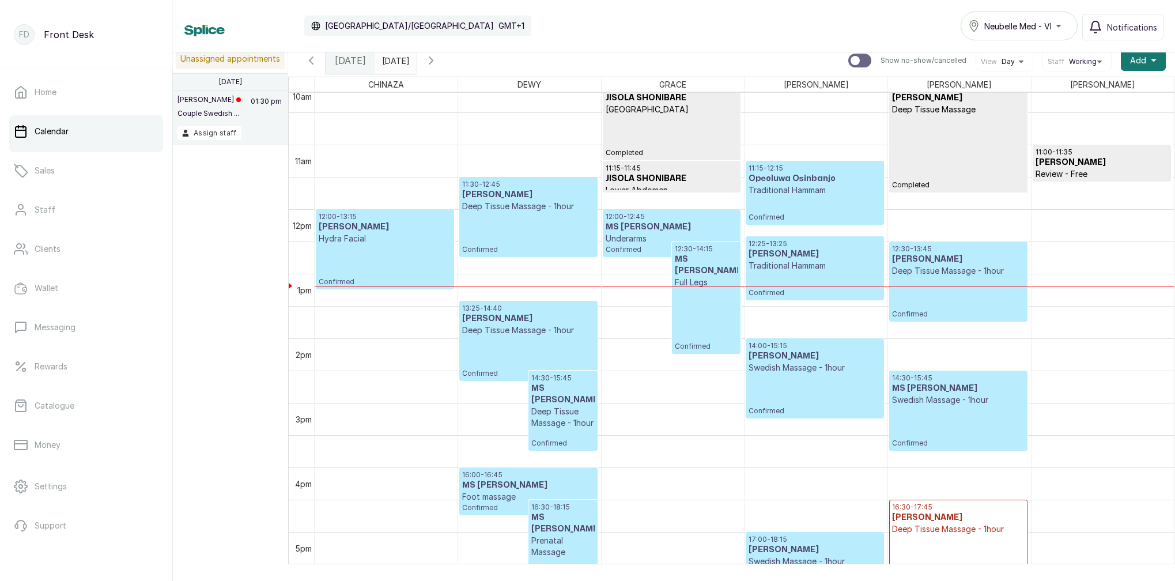
scroll to position [623, 0]
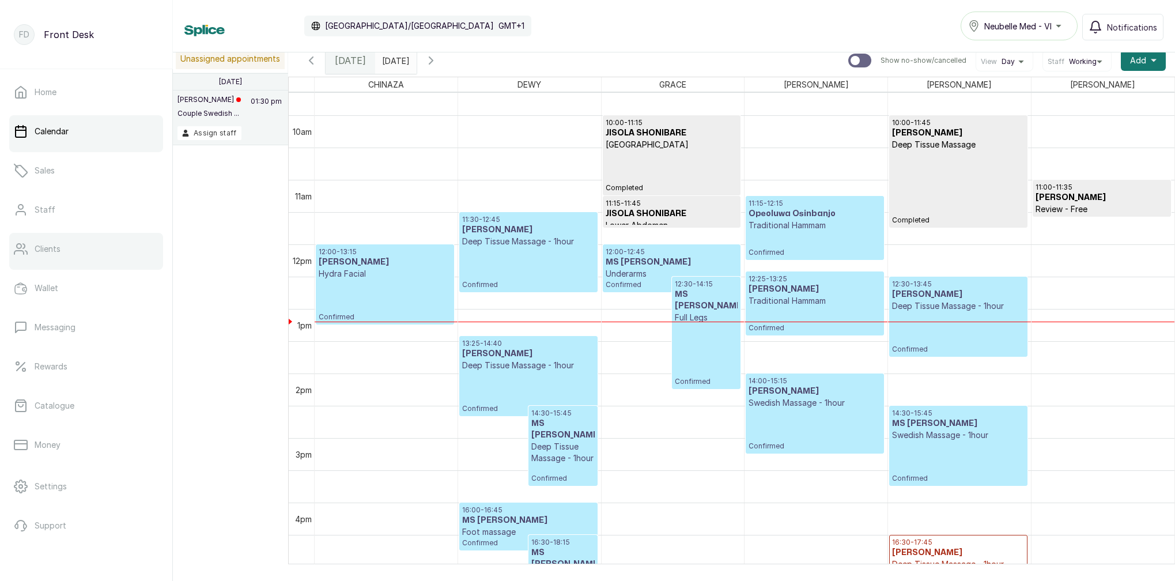
click at [109, 253] on link "Clients" at bounding box center [86, 249] width 154 height 32
